Goal: Book appointment/travel/reservation

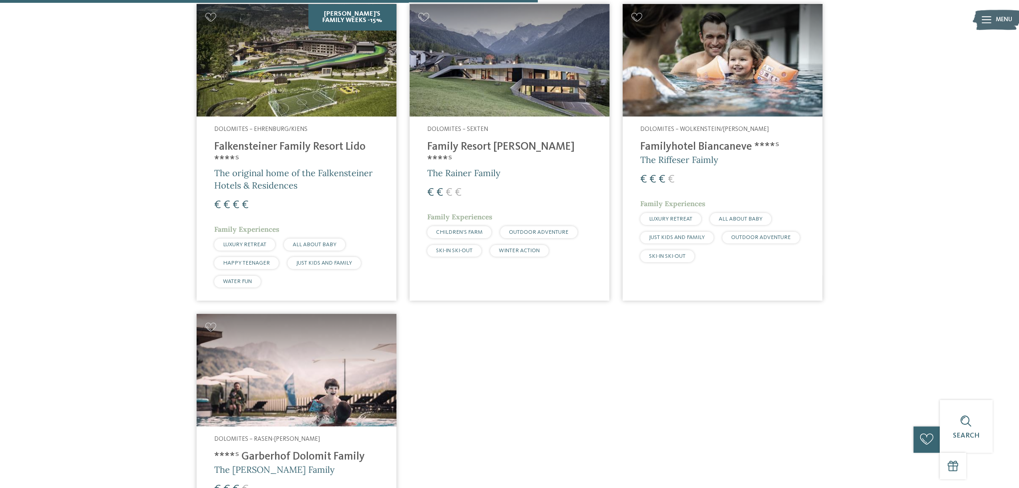
scroll to position [641, 0]
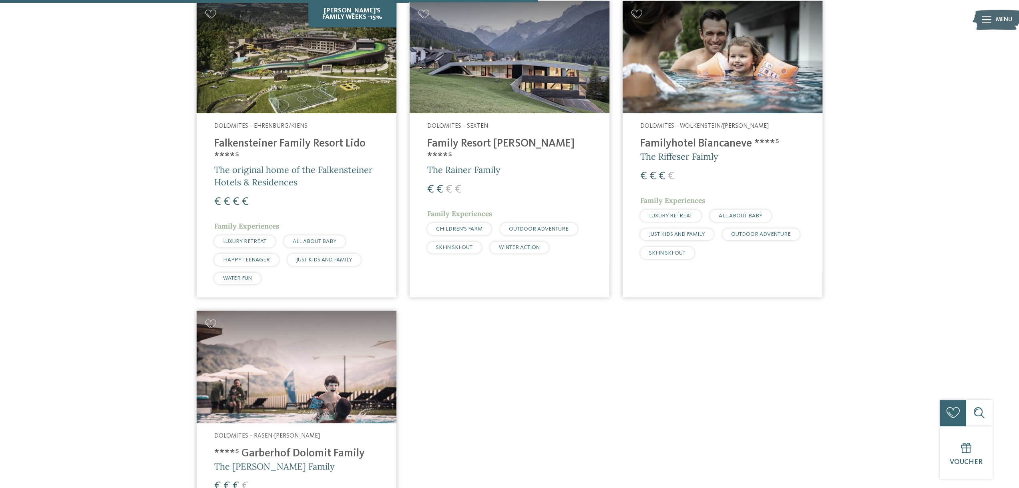
click at [681, 137] on h4 "Familyhotel Biancaneve ****ˢ" at bounding box center [722, 143] width 165 height 13
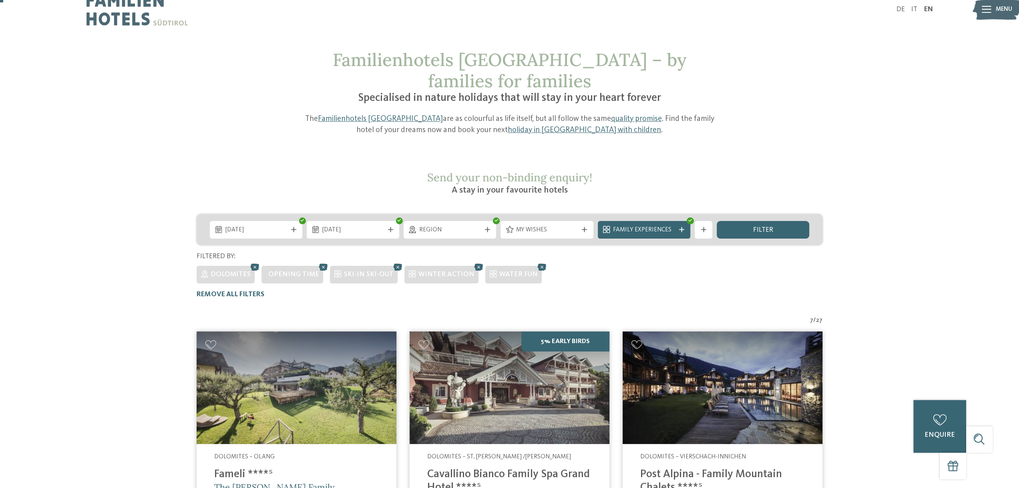
scroll to position [0, 0]
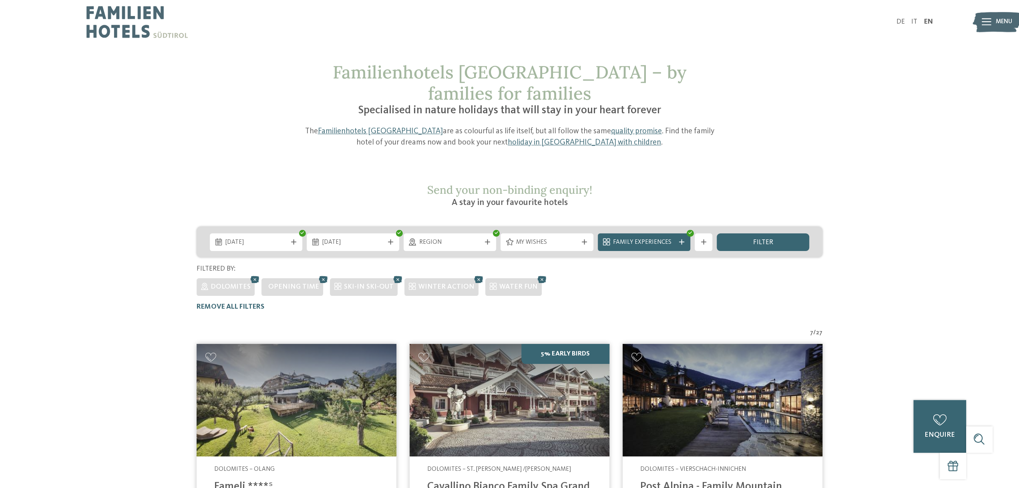
click at [129, 20] on img at bounding box center [137, 22] width 101 height 44
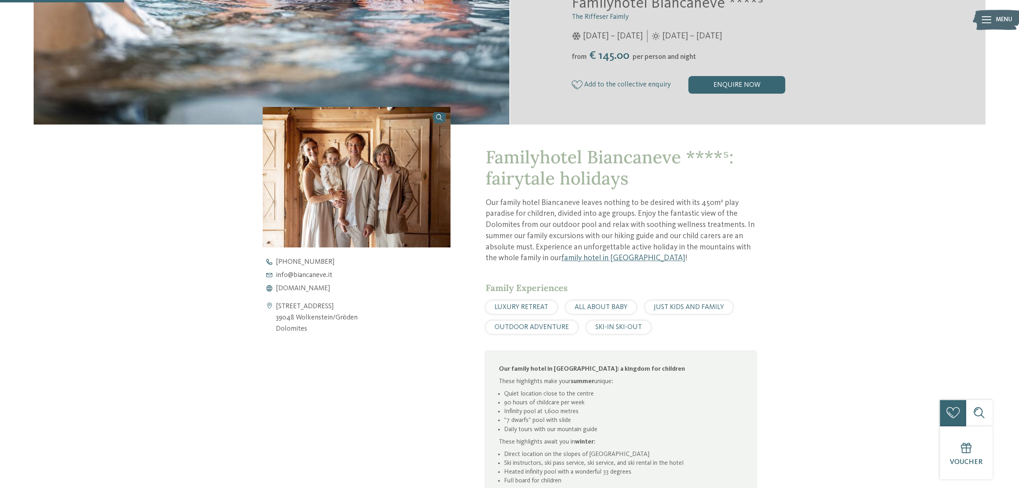
scroll to position [280, 0]
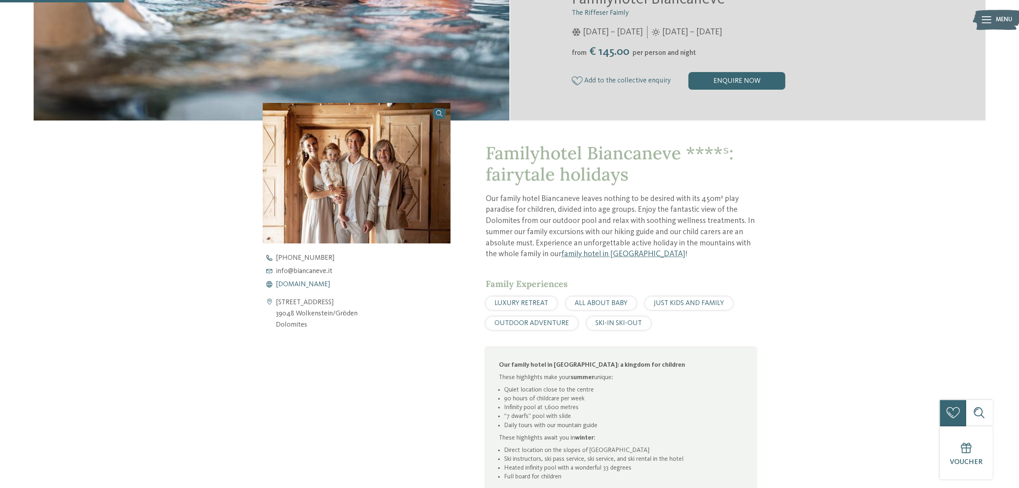
click at [296, 285] on span "www.biancaneve.it" at bounding box center [303, 284] width 54 height 7
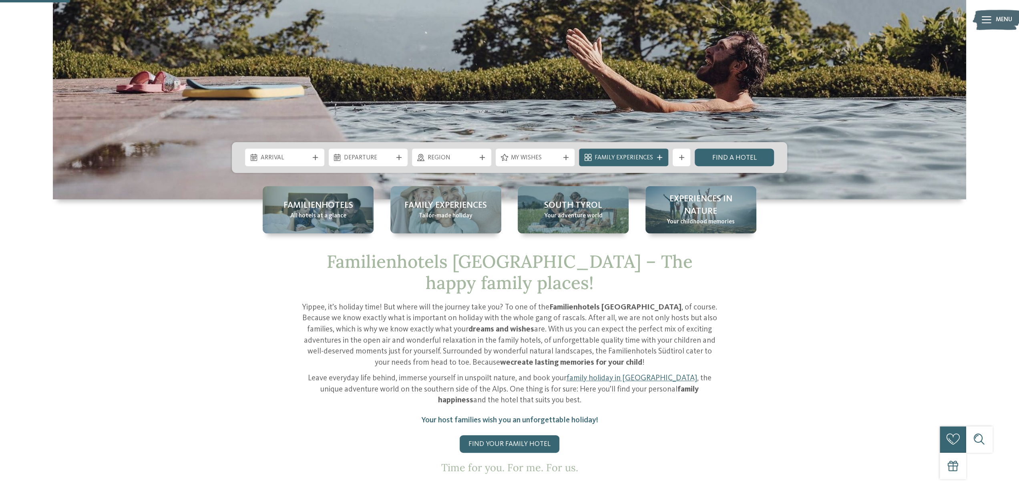
scroll to position [240, 0]
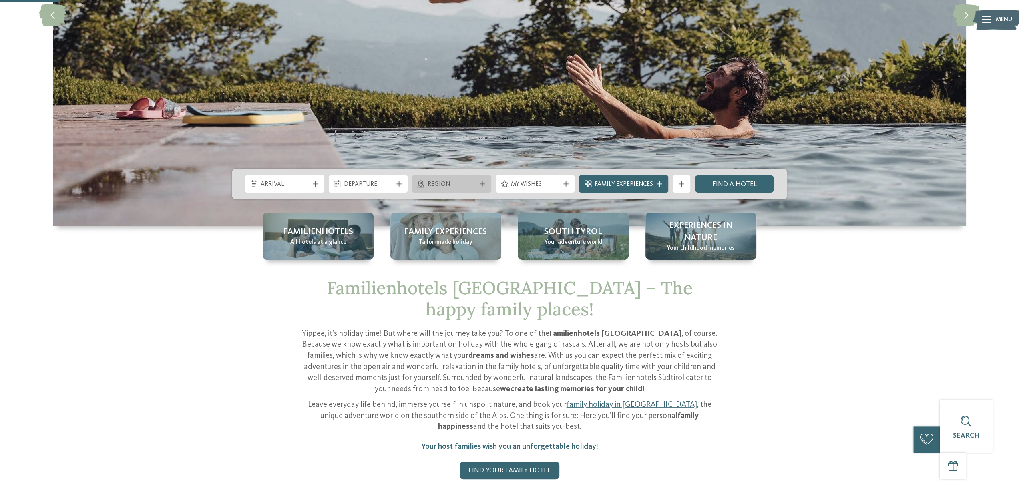
click at [465, 192] on div "Region" at bounding box center [451, 184] width 79 height 18
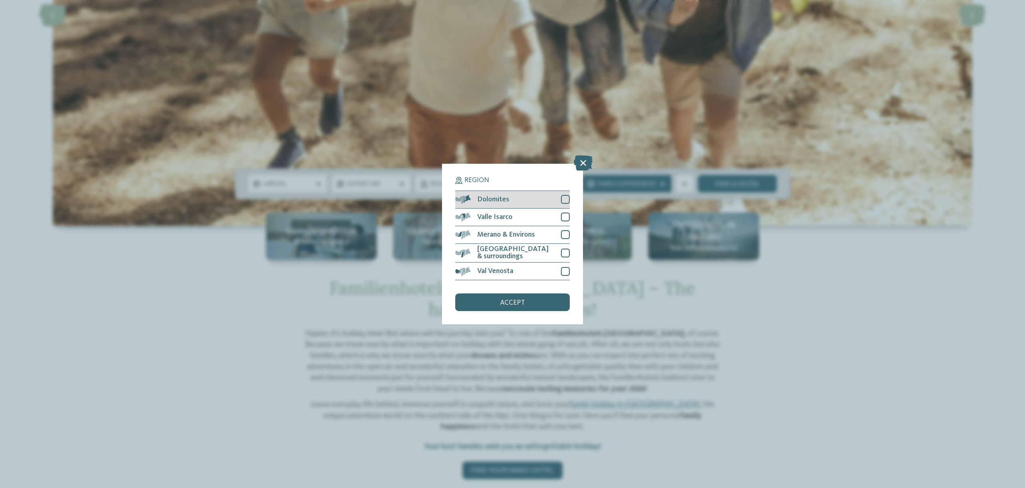
click at [514, 197] on div "Dolomites" at bounding box center [512, 200] width 115 height 18
click at [490, 309] on div "accept" at bounding box center [512, 303] width 115 height 18
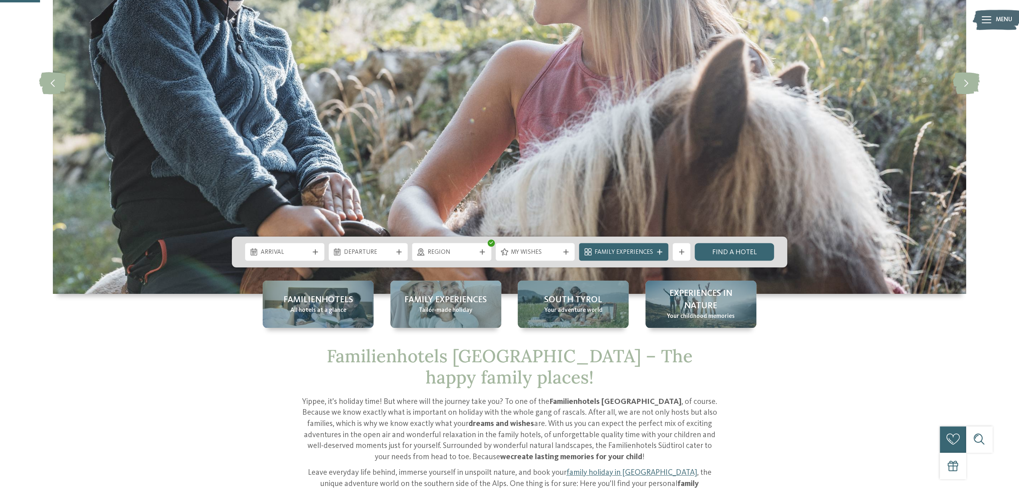
scroll to position [160, 0]
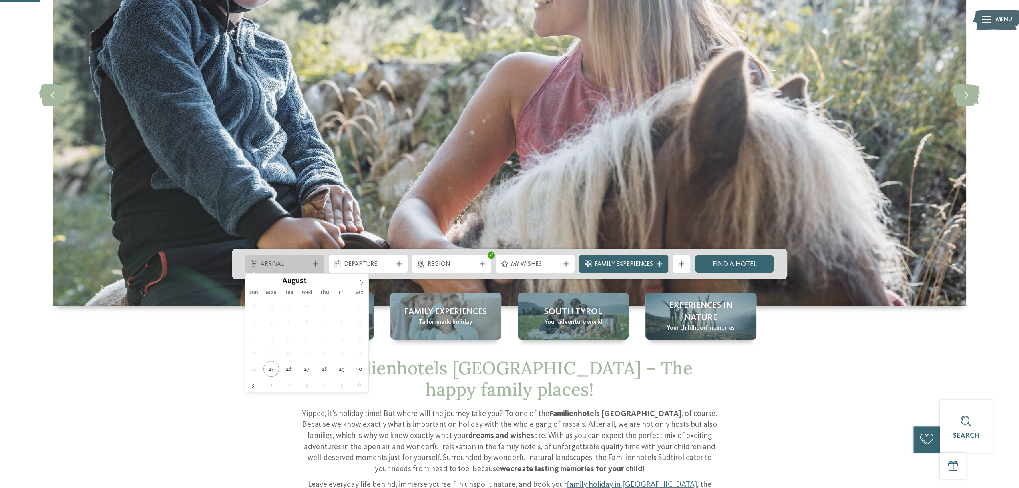
click at [317, 260] on div "Arrival" at bounding box center [284, 264] width 79 height 18
click at [361, 282] on icon at bounding box center [362, 283] width 6 height 6
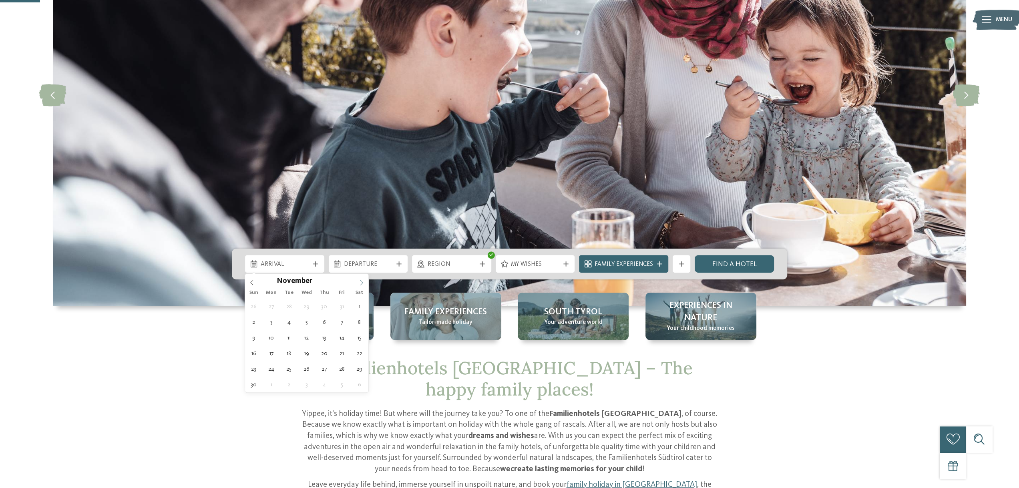
click at [361, 282] on icon at bounding box center [362, 283] width 6 height 6
type input "****"
click at [361, 282] on icon at bounding box center [362, 283] width 6 height 6
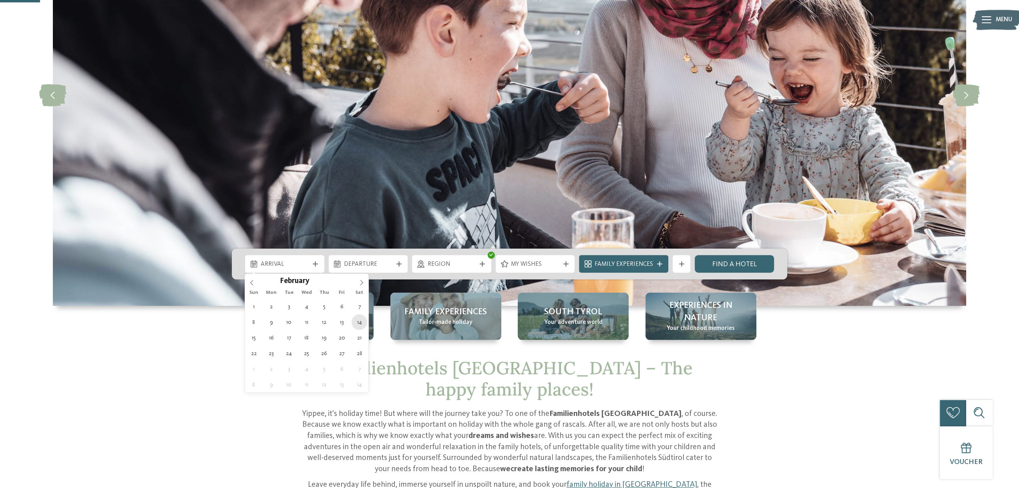
type div "14.02.2026"
type input "****"
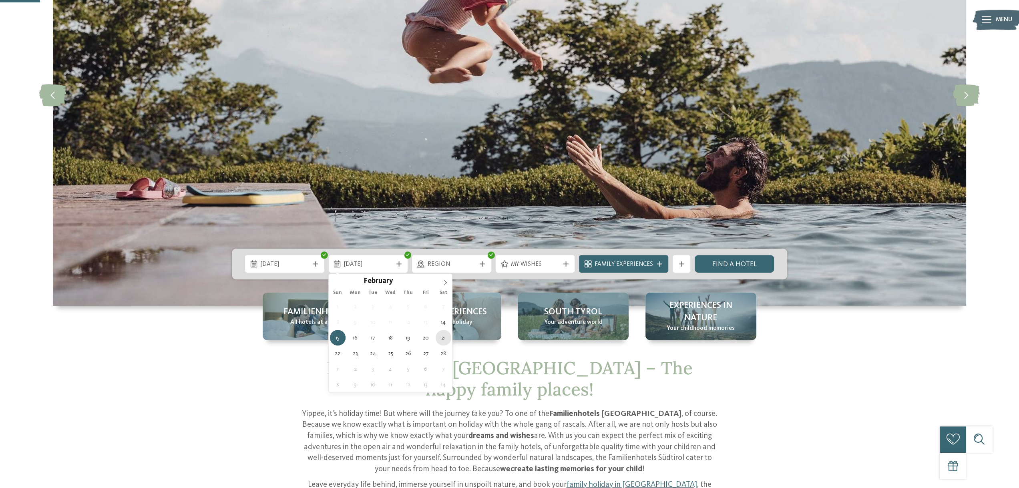
type div "21.02.2026"
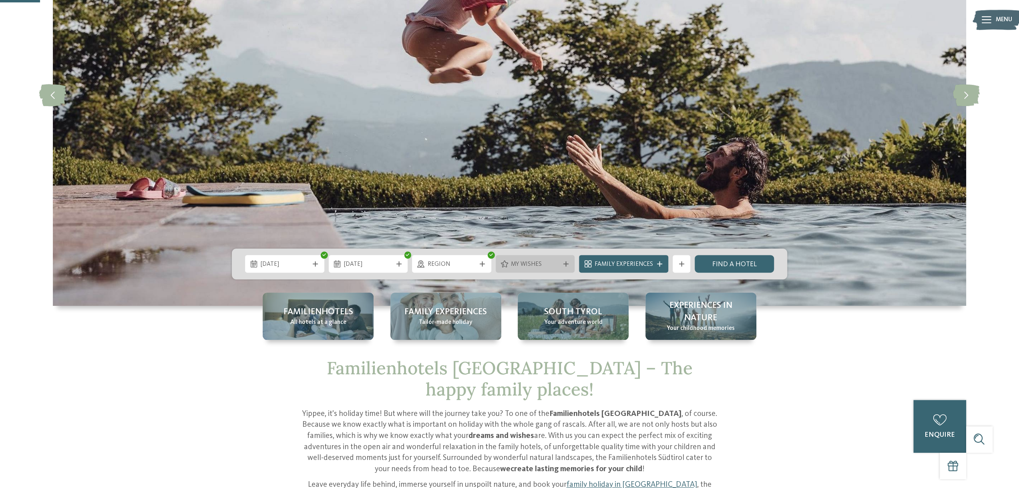
click at [526, 262] on span "My wishes" at bounding box center [535, 264] width 48 height 9
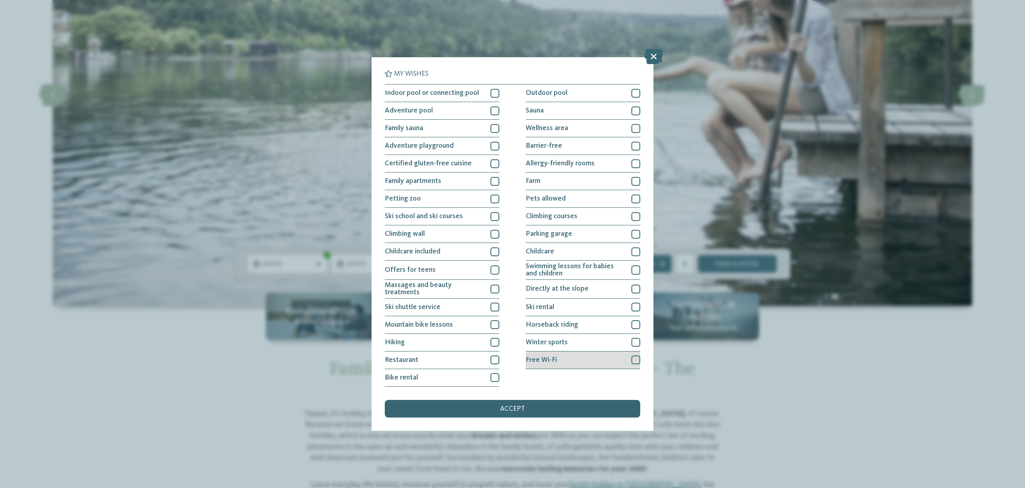
click at [537, 362] on span "Free Wi-Fi" at bounding box center [541, 360] width 31 height 7
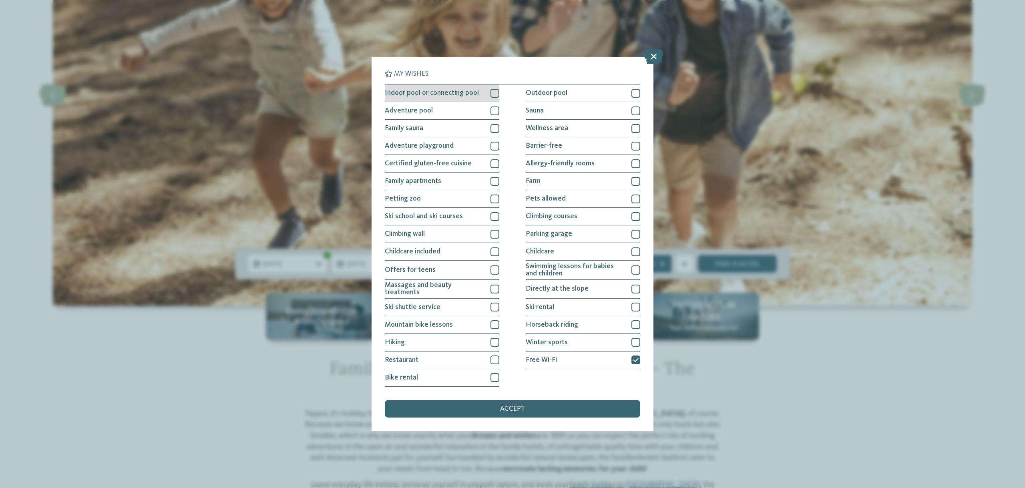
click at [468, 94] on span "Indoor pool or connecting pool" at bounding box center [432, 93] width 94 height 7
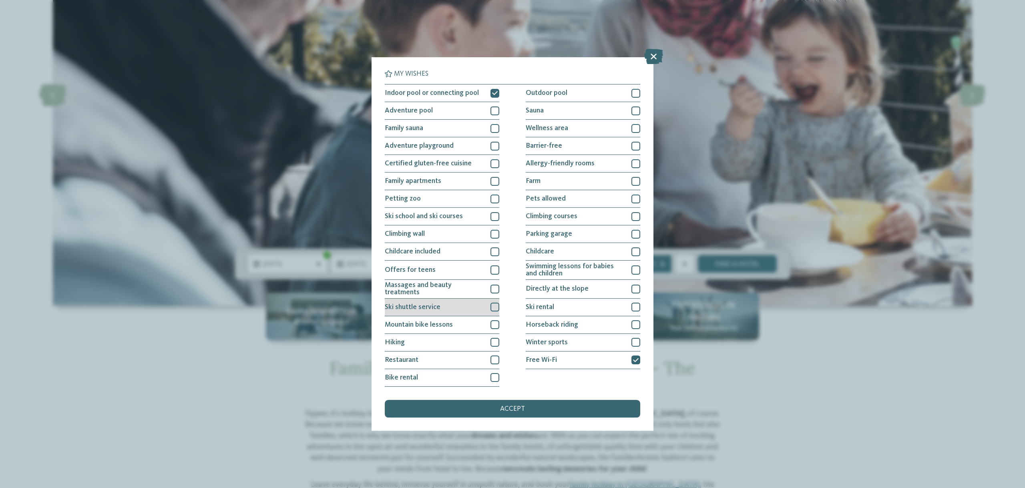
click at [430, 309] on span "Ski shuttle service" at bounding box center [413, 307] width 56 height 7
click at [439, 302] on div "Ski shuttle service" at bounding box center [442, 308] width 115 height 18
click at [445, 306] on div "Ski shuttle service" at bounding box center [442, 308] width 115 height 18
click at [425, 218] on span "Ski school and ski courses" at bounding box center [424, 216] width 78 height 7
click at [451, 310] on div "Ski shuttle service" at bounding box center [442, 308] width 115 height 18
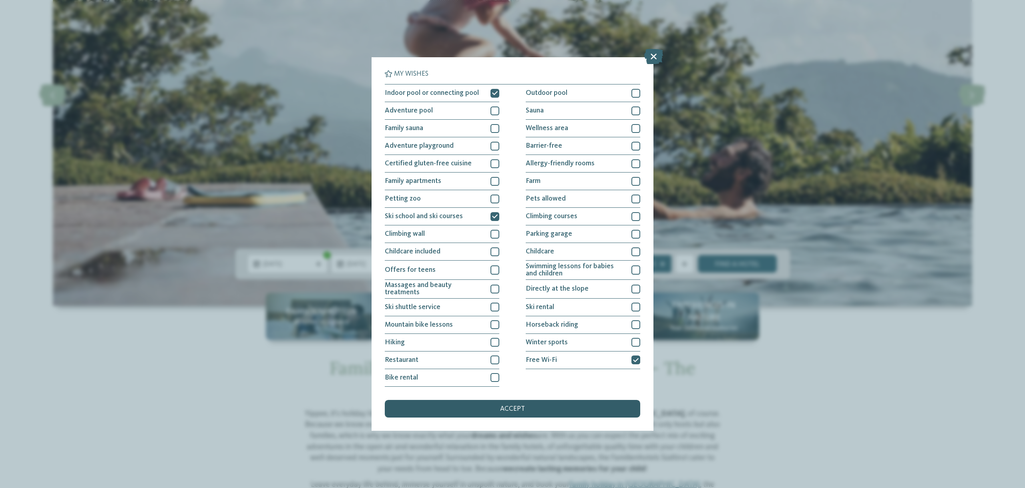
click at [481, 407] on div "accept" at bounding box center [513, 409] width 256 height 18
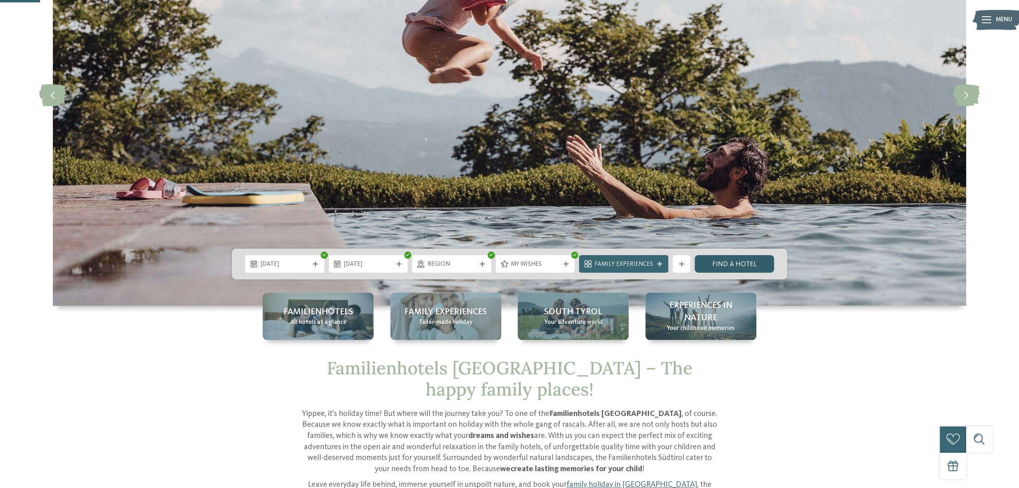
click at [717, 268] on link "Find a hotel" at bounding box center [734, 264] width 79 height 18
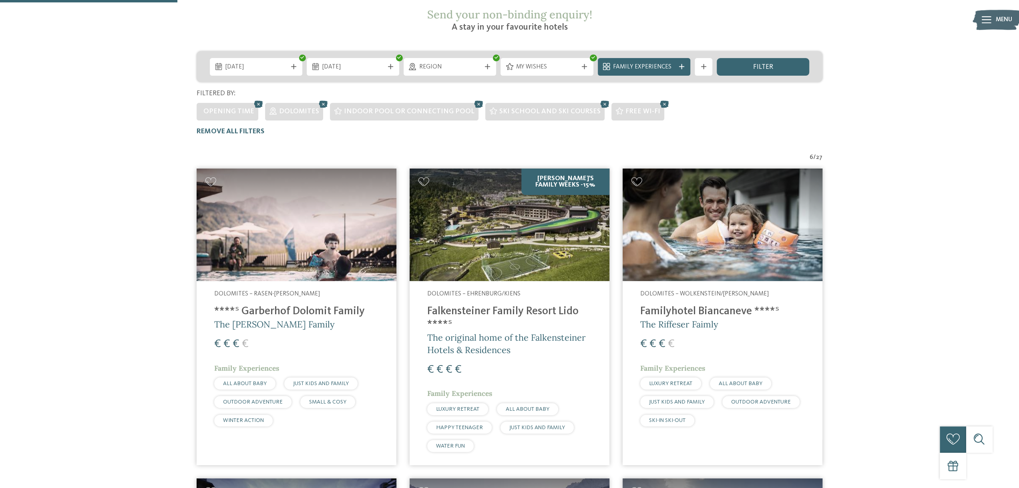
scroll to position [194, 0]
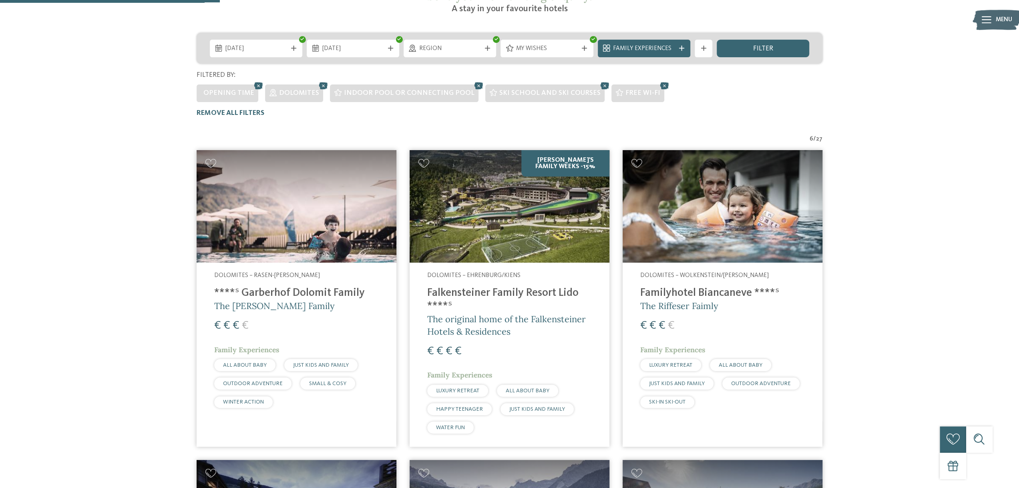
click at [254, 287] on h4 "****ˢ Garberhof Dolomit Family" at bounding box center [296, 293] width 165 height 13
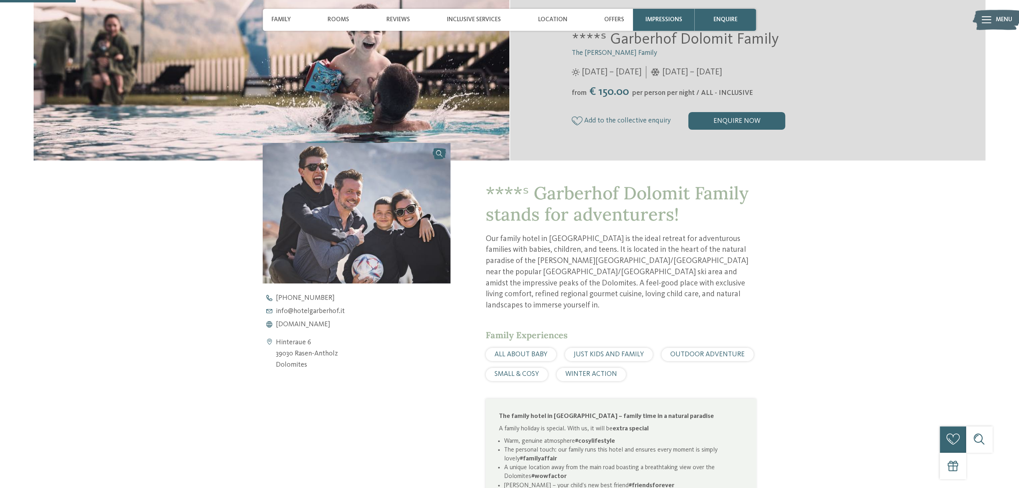
scroll to position [240, 0]
click at [306, 326] on span "[DOMAIN_NAME]" at bounding box center [303, 324] width 54 height 7
